Goal: Task Accomplishment & Management: Manage account settings

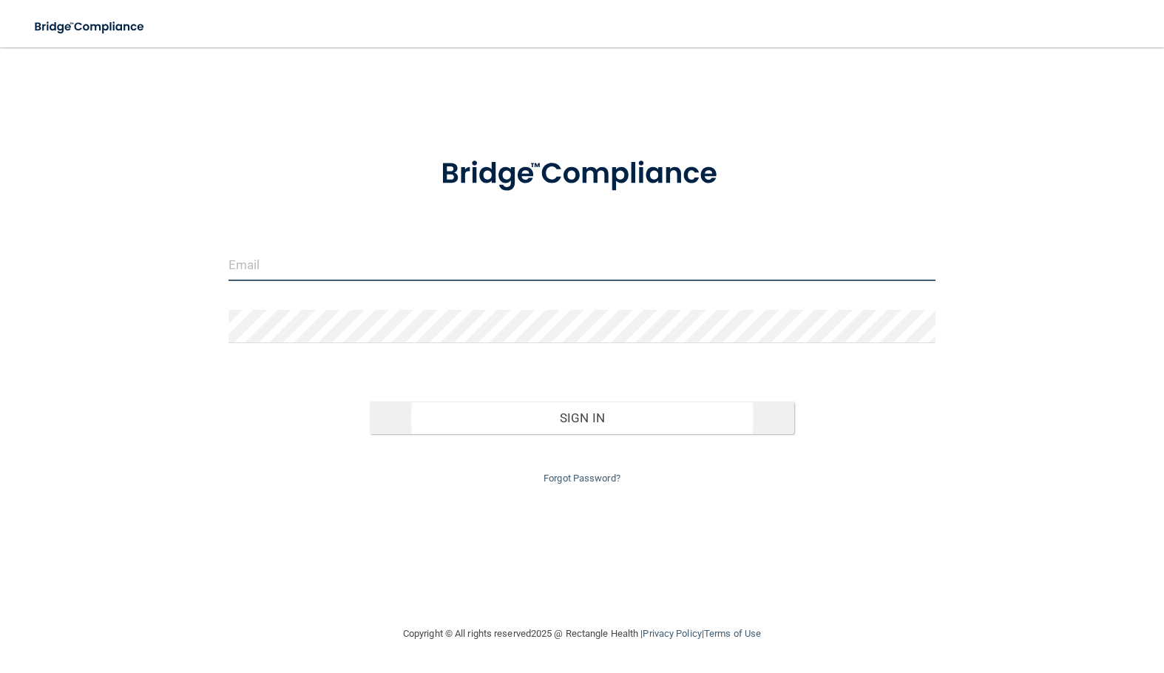
type input "[EMAIL_ADDRESS][DOMAIN_NAME][PERSON_NAME]"
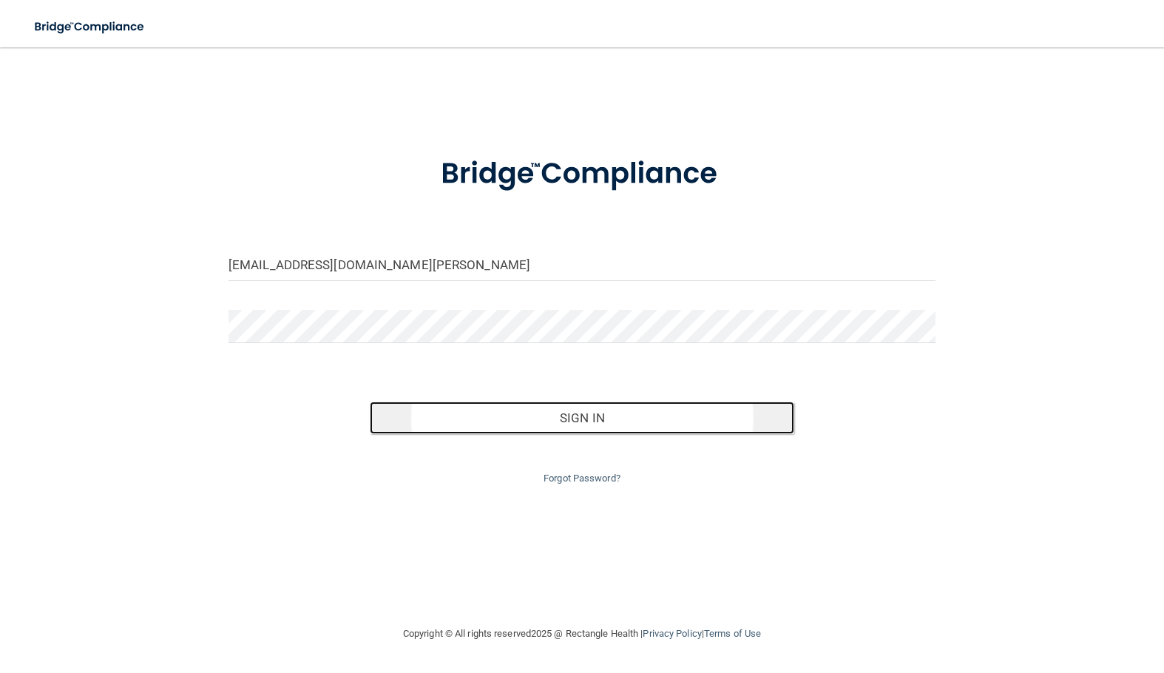
click at [597, 420] on button "Sign In" at bounding box center [582, 417] width 424 height 33
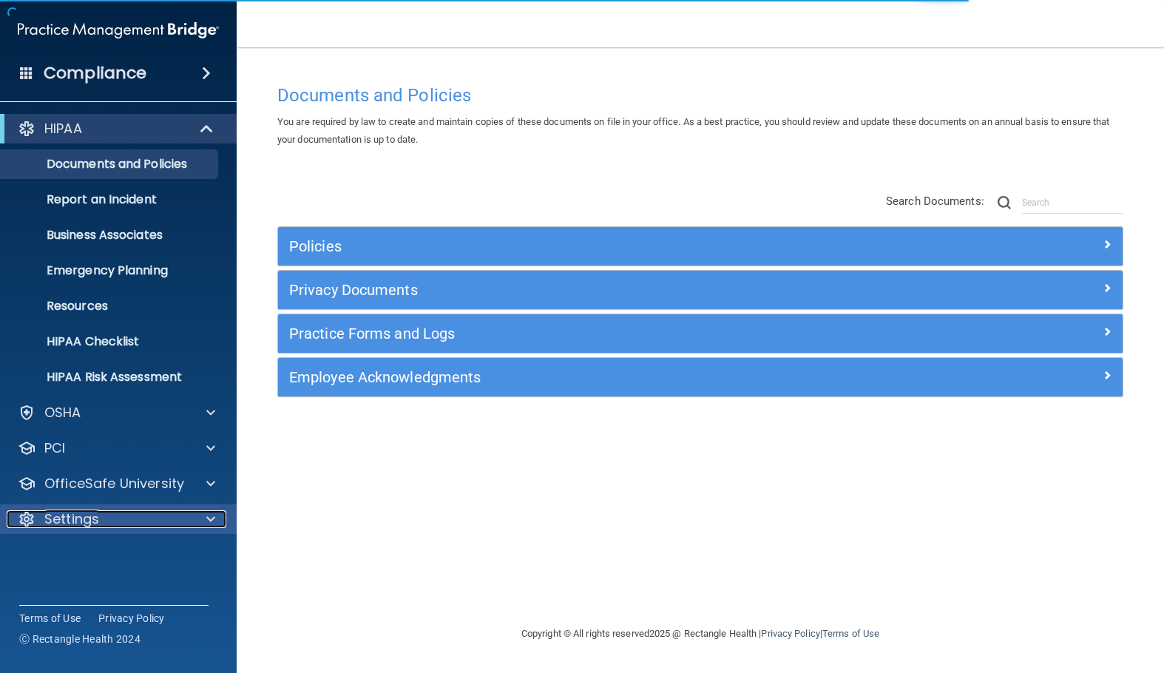
click at [131, 513] on div "Settings" at bounding box center [98, 519] width 183 height 18
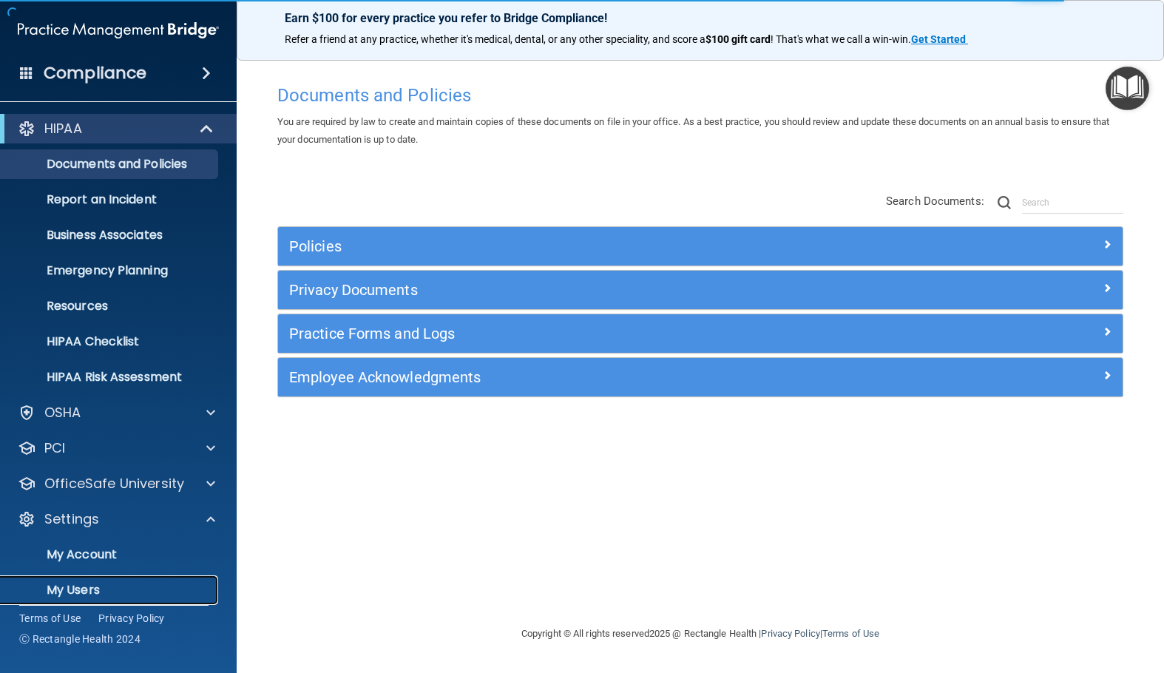
click at [83, 589] on p "My Users" at bounding box center [111, 590] width 202 height 15
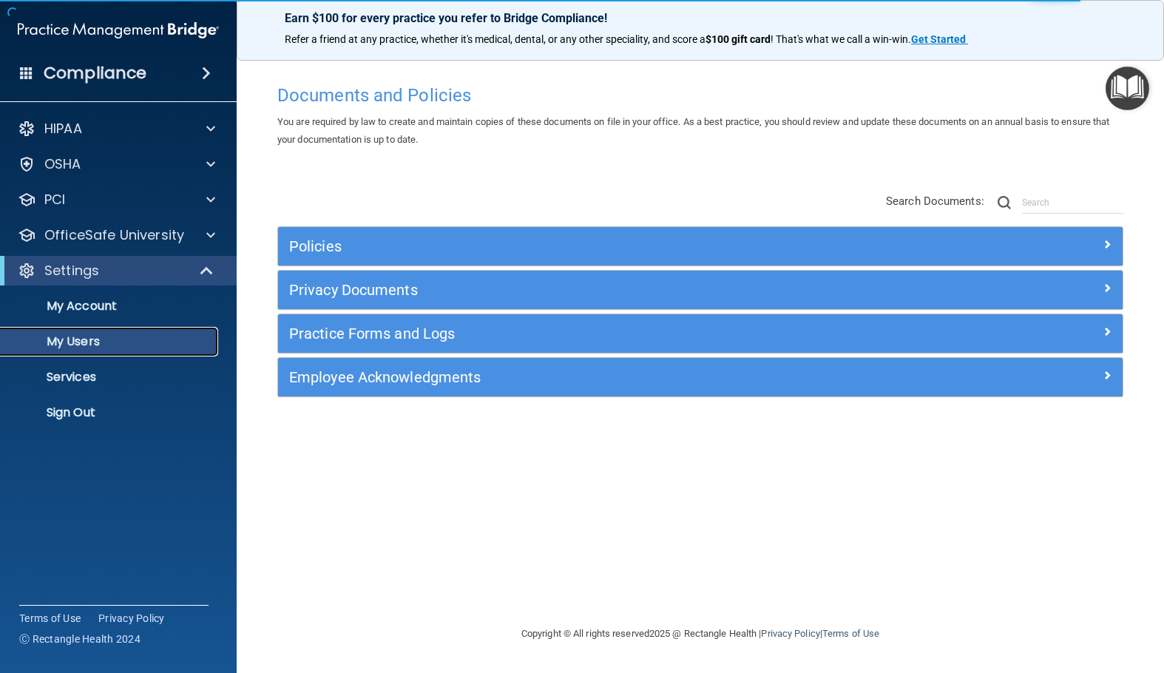
select select "20"
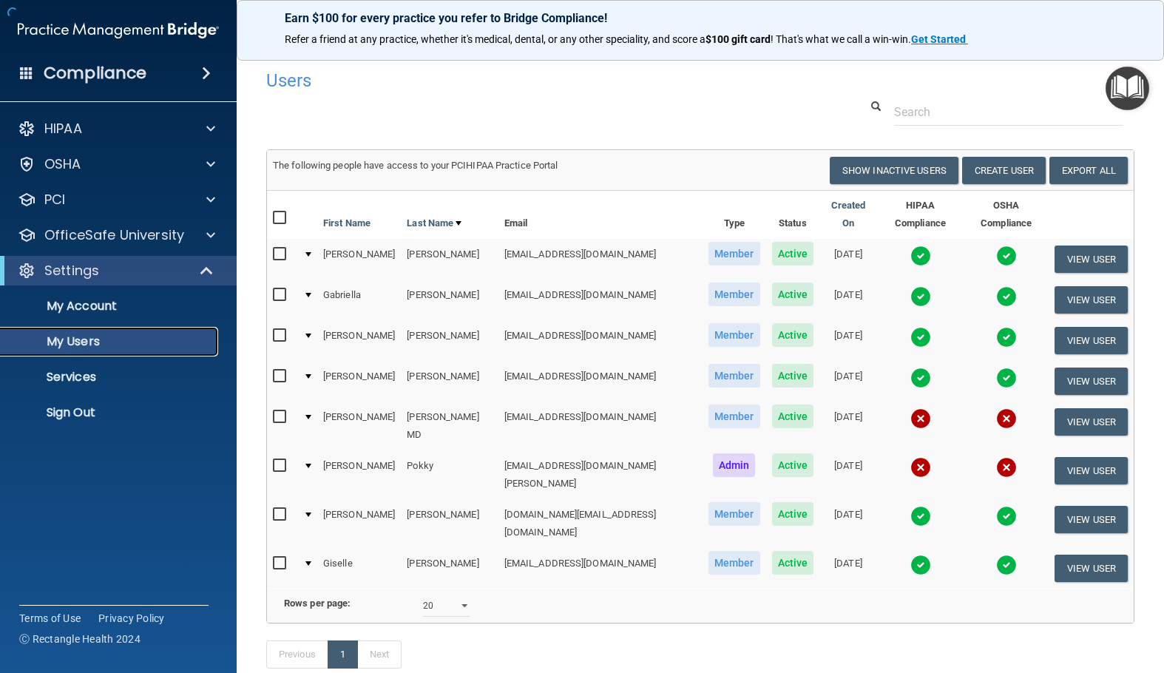
click at [95, 337] on p "My Users" at bounding box center [111, 341] width 202 height 15
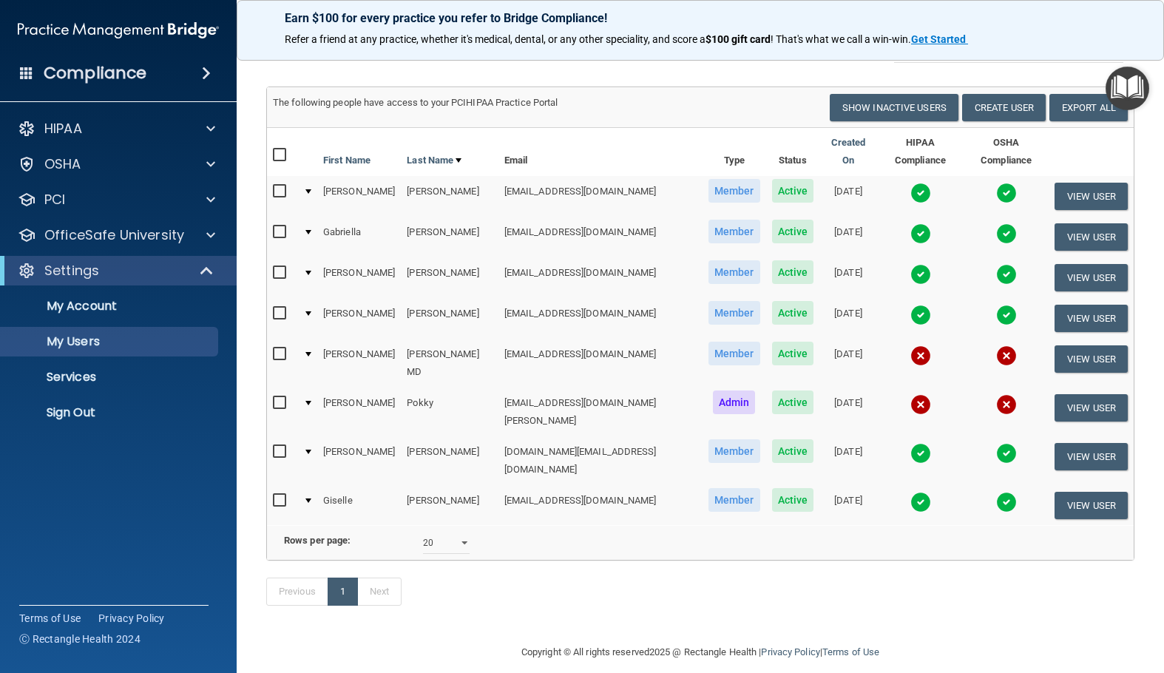
click at [282, 495] on input "checkbox" at bounding box center [281, 501] width 17 height 12
checkbox input "true"
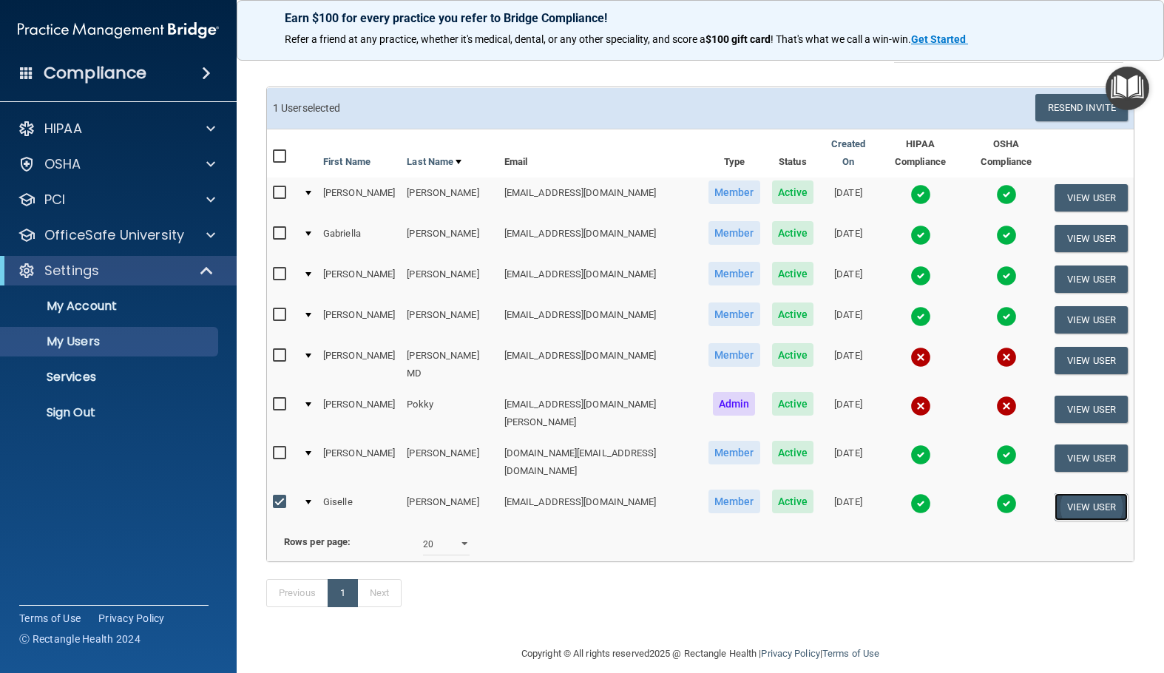
click at [1059, 493] on button "View User" at bounding box center [1090, 506] width 73 height 27
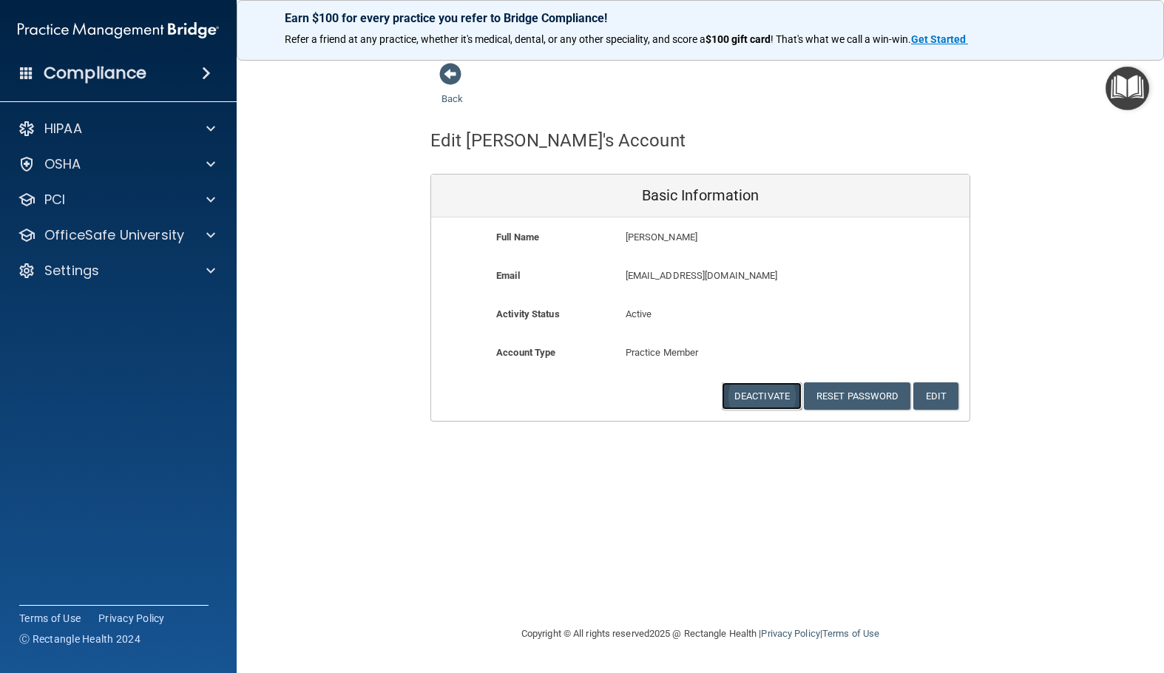
click at [773, 398] on button "Deactivate" at bounding box center [762, 395] width 80 height 27
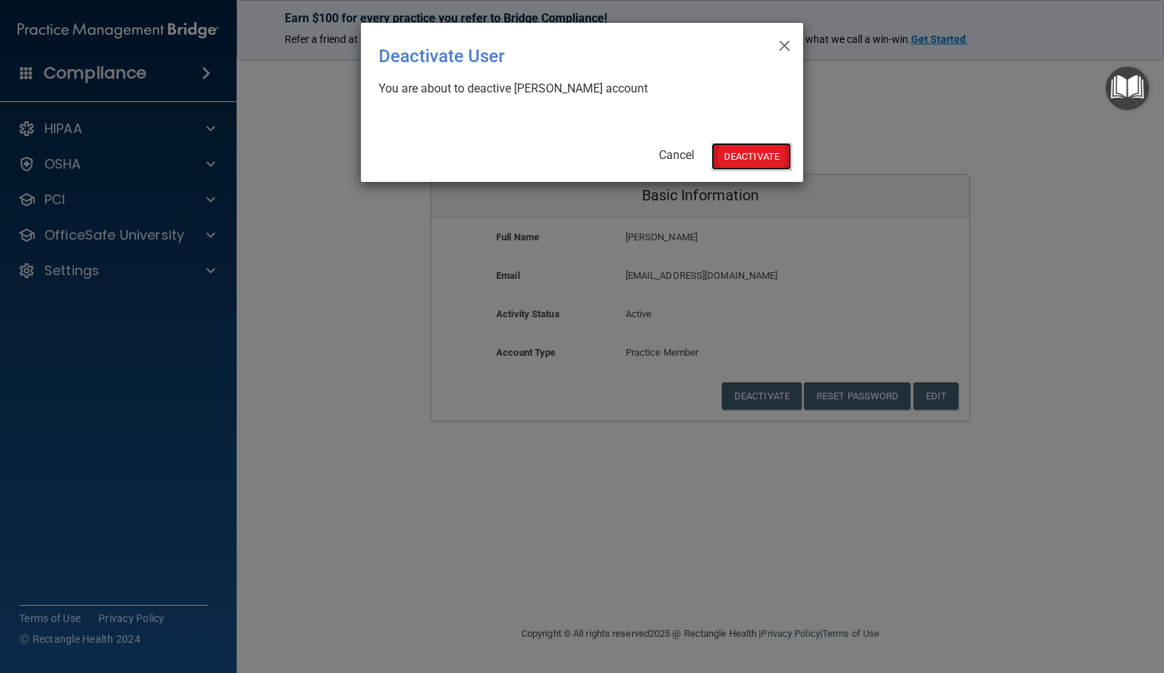
click at [753, 157] on button "Deactivate" at bounding box center [751, 156] width 80 height 27
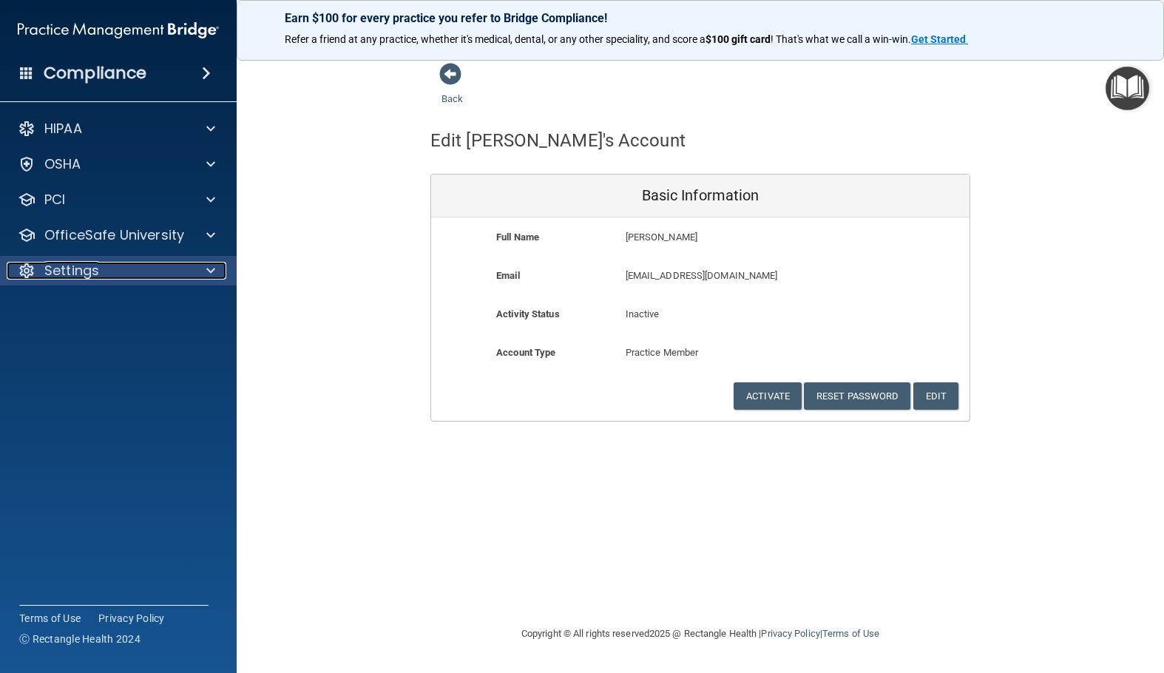
click at [81, 279] on p "Settings" at bounding box center [71, 271] width 55 height 18
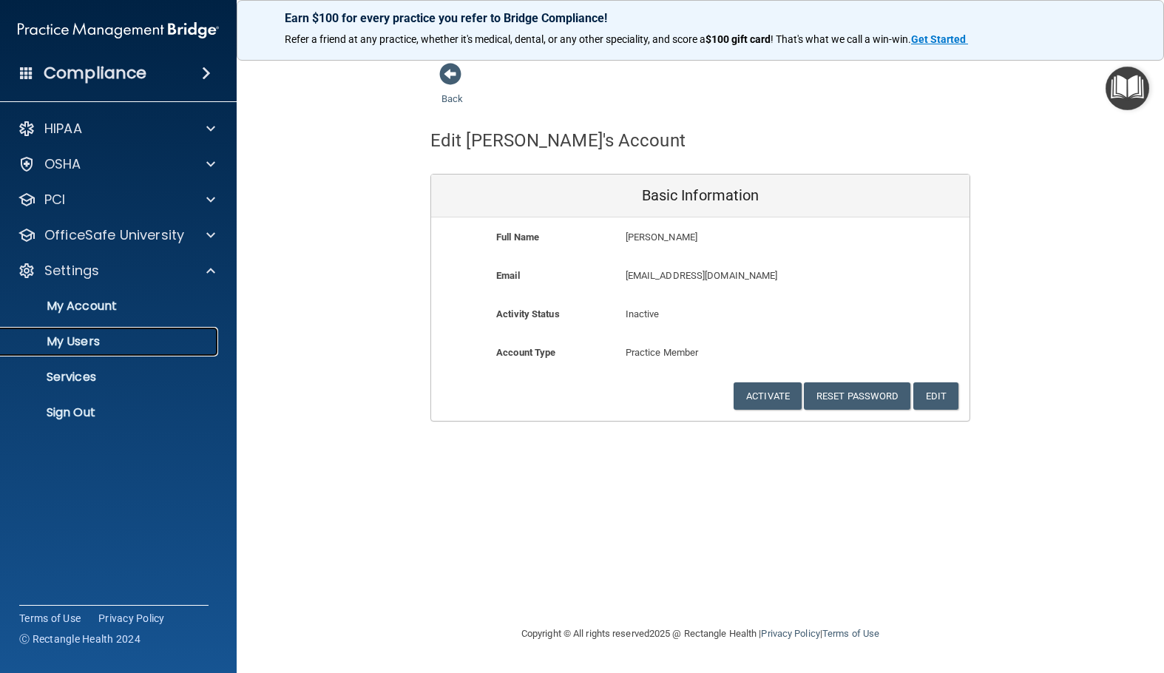
click at [78, 339] on p "My Users" at bounding box center [111, 341] width 202 height 15
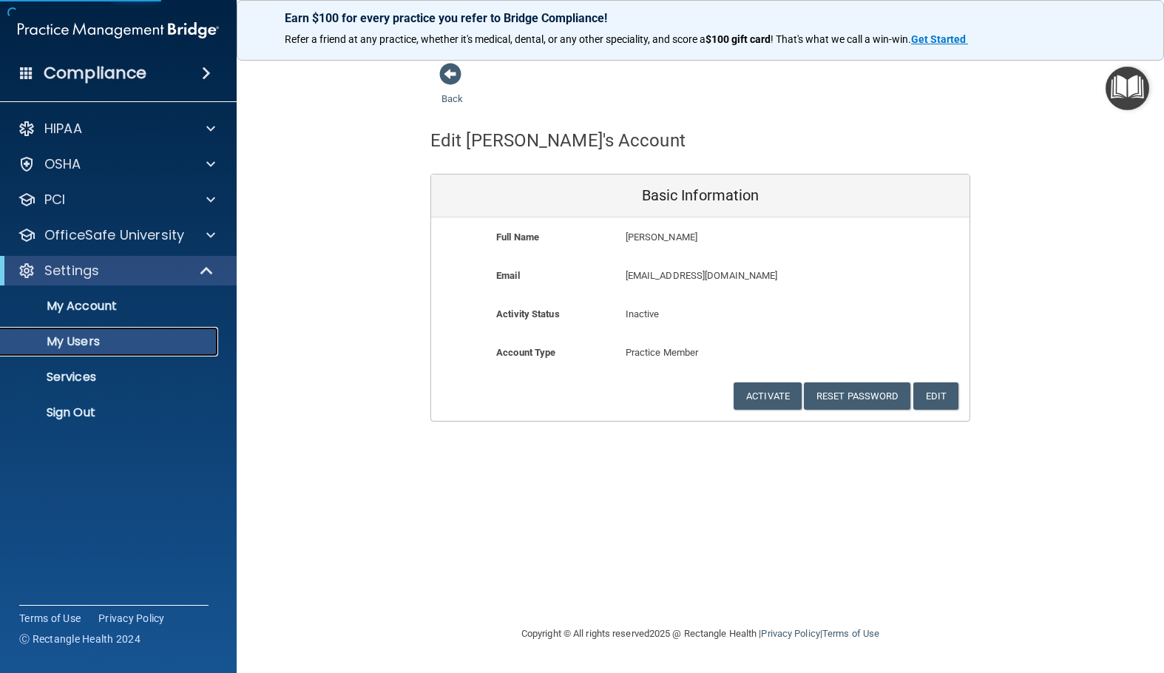
select select "20"
